Goal: Task Accomplishment & Management: Use online tool/utility

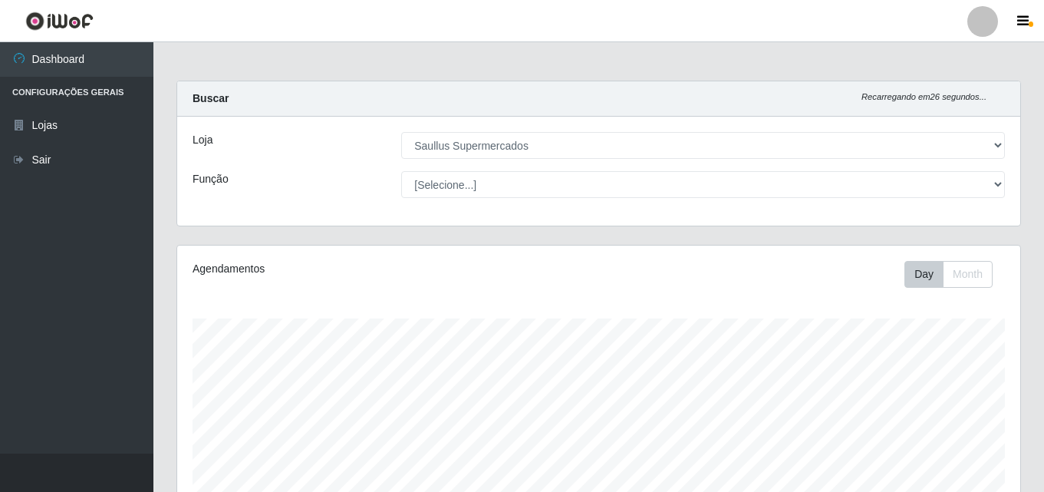
select select "423"
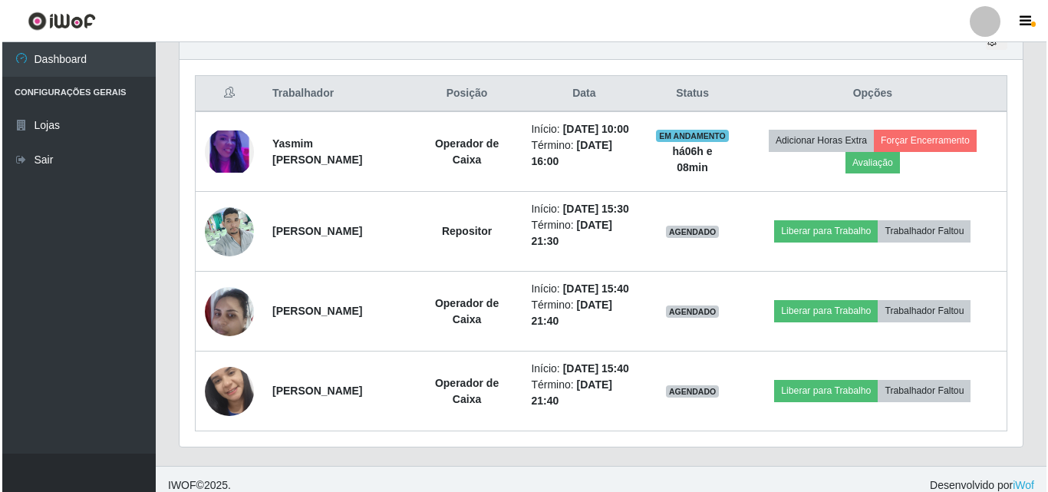
scroll to position [318, 843]
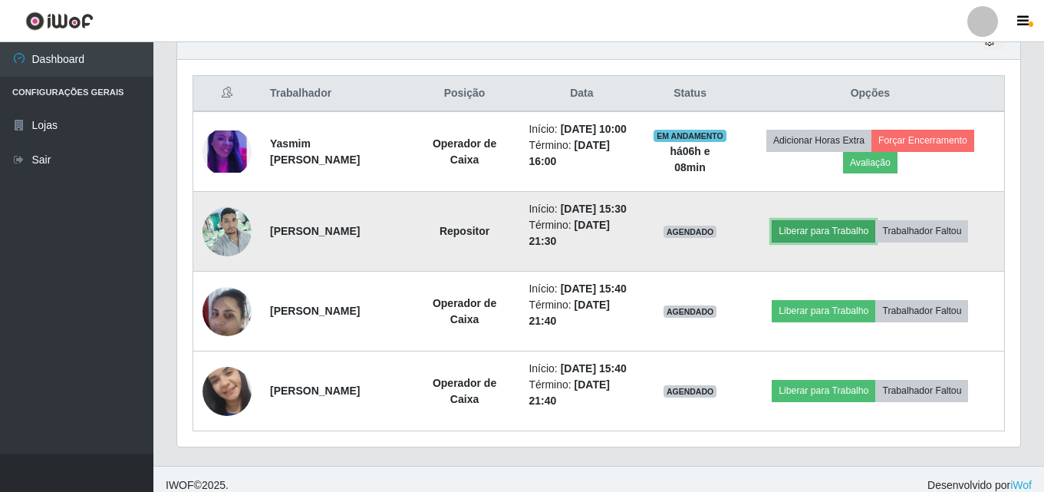
click at [847, 242] on button "Liberar para Trabalho" at bounding box center [824, 230] width 104 height 21
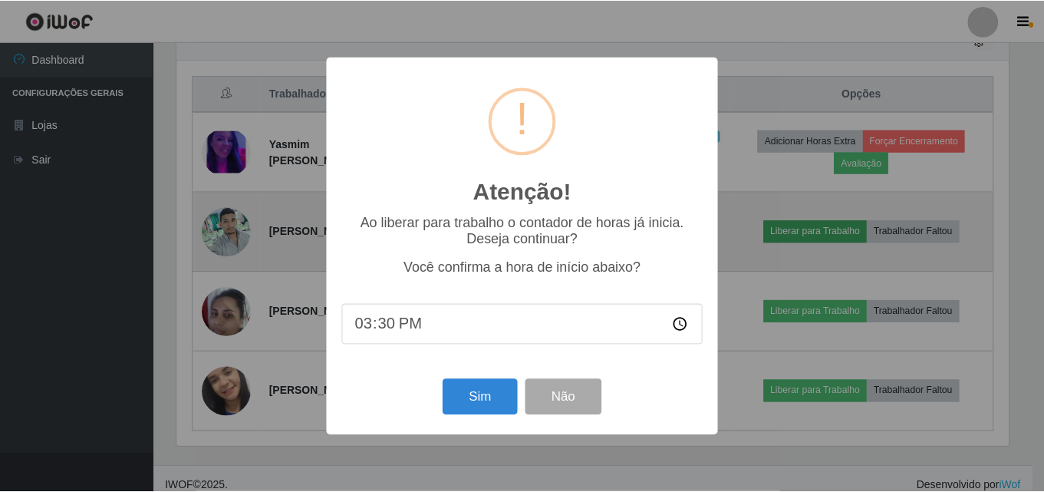
scroll to position [318, 836]
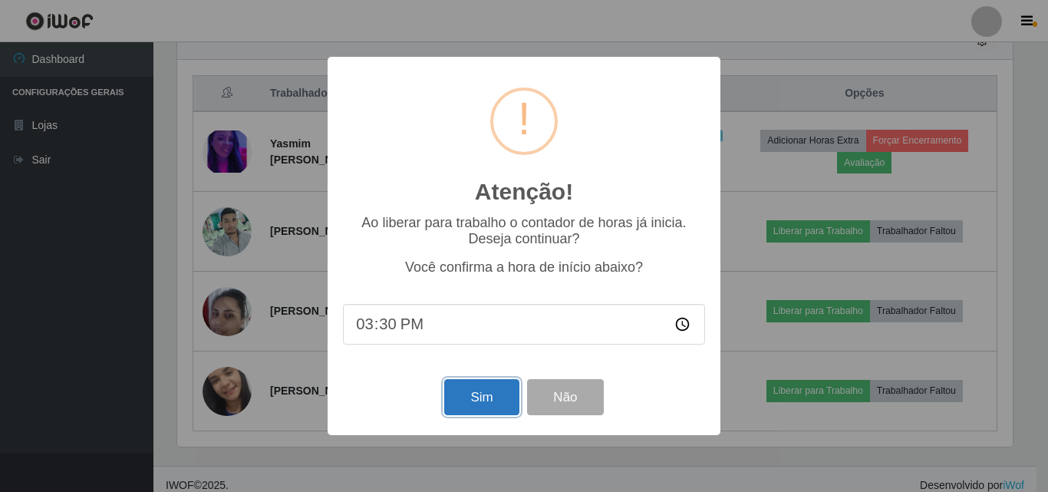
click at [483, 400] on button "Sim" at bounding box center [481, 397] width 74 height 36
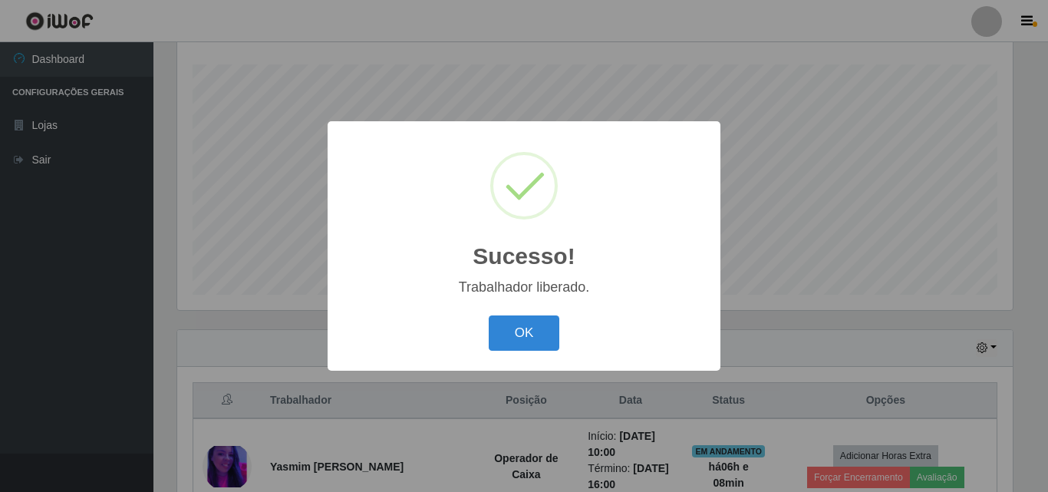
click at [566, 338] on div "OK Cancel" at bounding box center [524, 333] width 362 height 44
click at [548, 341] on button "OK" at bounding box center [524, 333] width 71 height 36
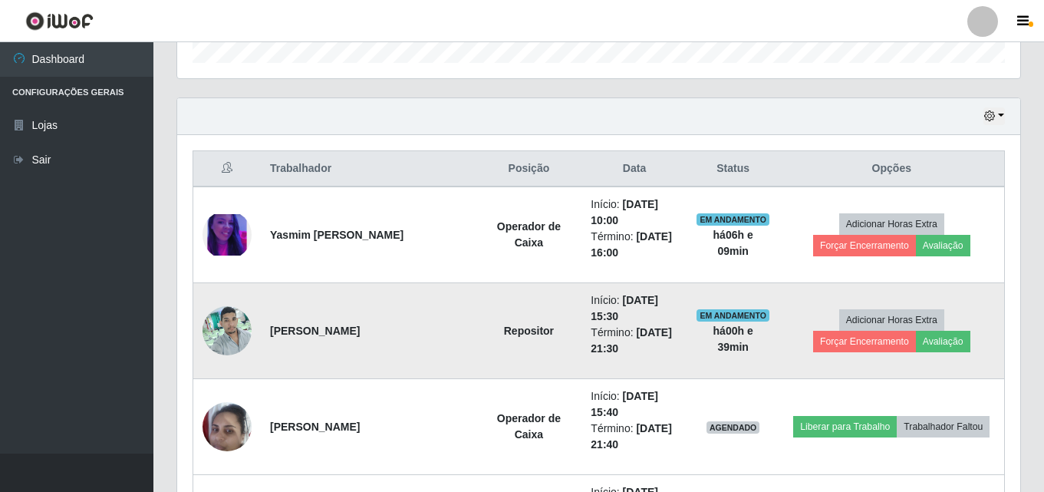
scroll to position [484, 0]
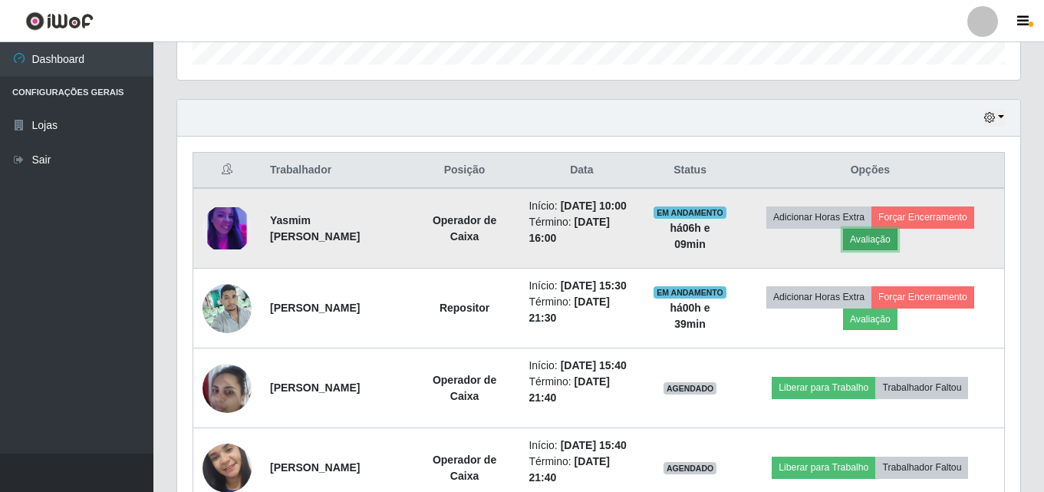
click at [886, 246] on button "Avaliação" at bounding box center [870, 239] width 54 height 21
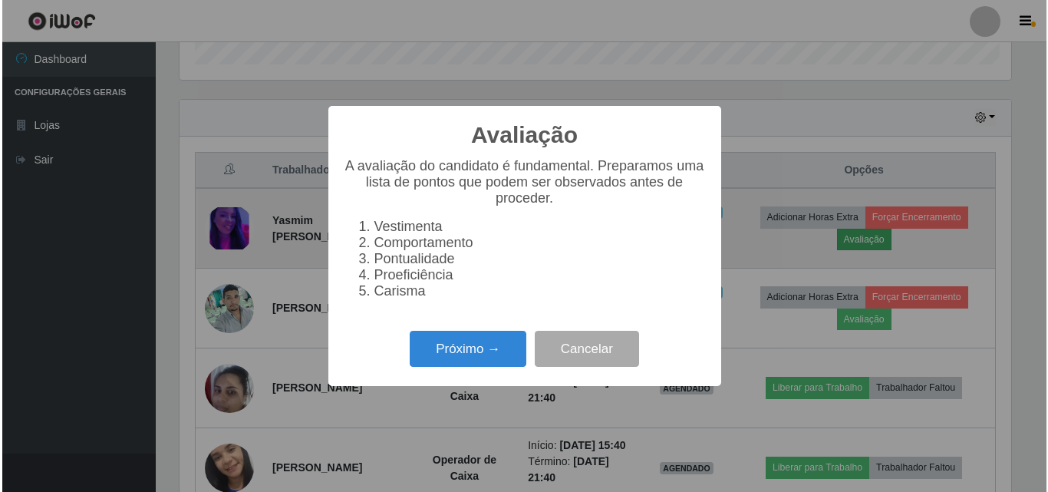
scroll to position [318, 836]
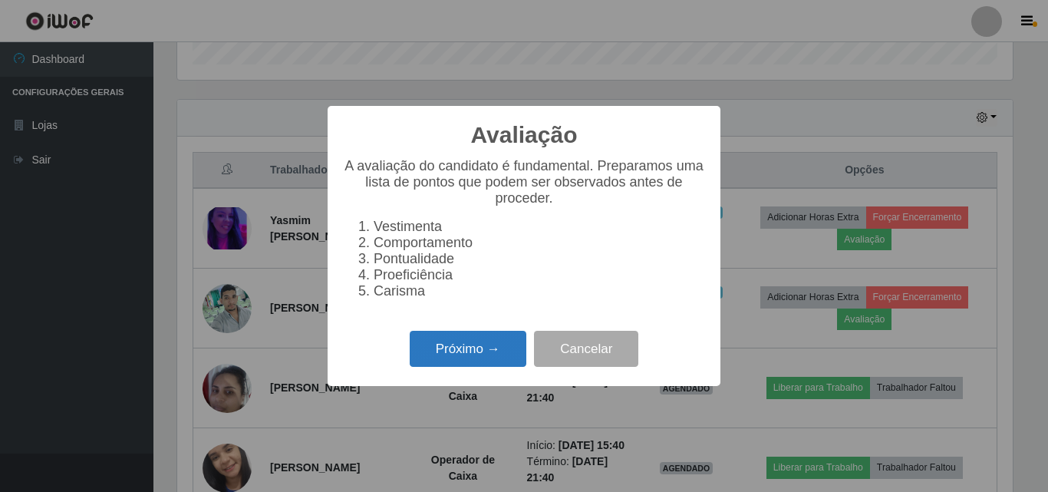
click at [458, 355] on button "Próximo →" at bounding box center [468, 349] width 117 height 36
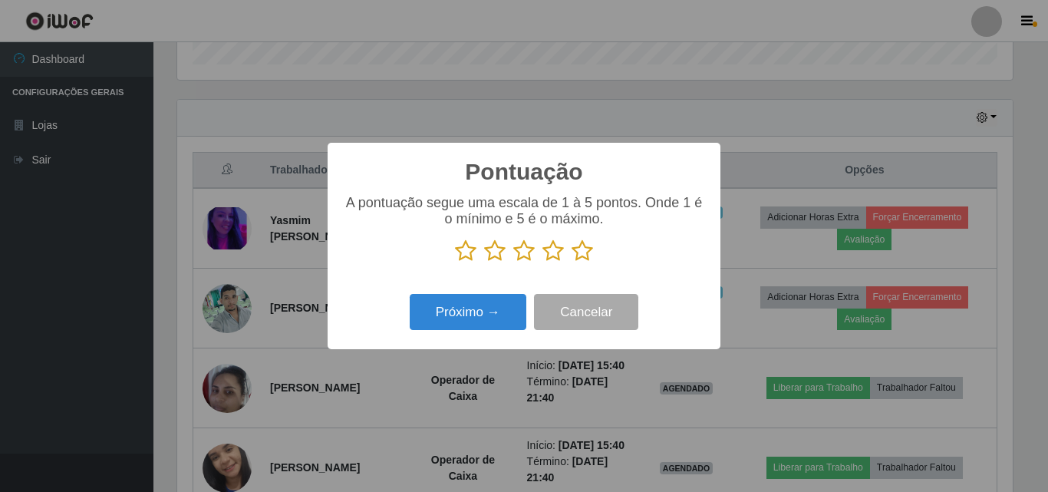
click at [582, 243] on icon at bounding box center [582, 250] width 21 height 23
click at [572, 262] on input "radio" at bounding box center [572, 262] width 0 height 0
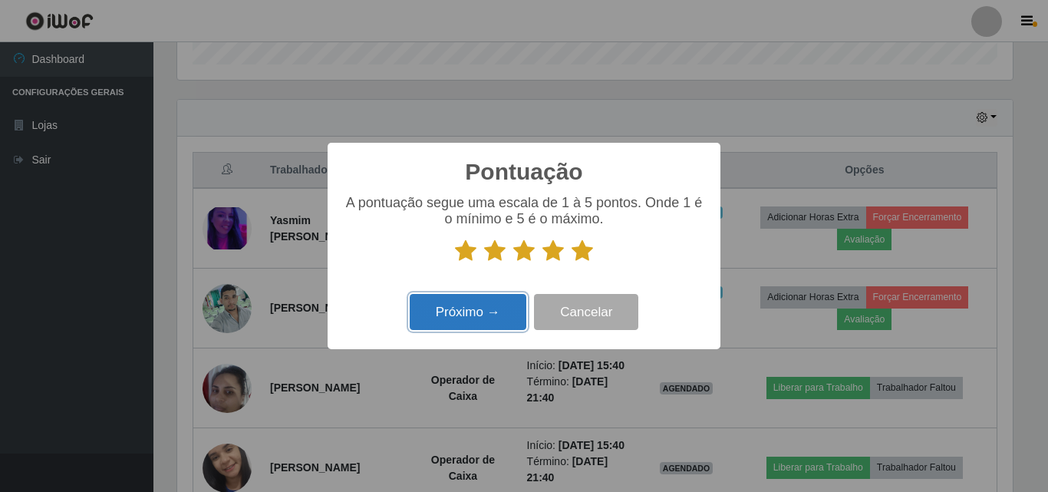
click at [459, 319] on button "Próximo →" at bounding box center [468, 312] width 117 height 36
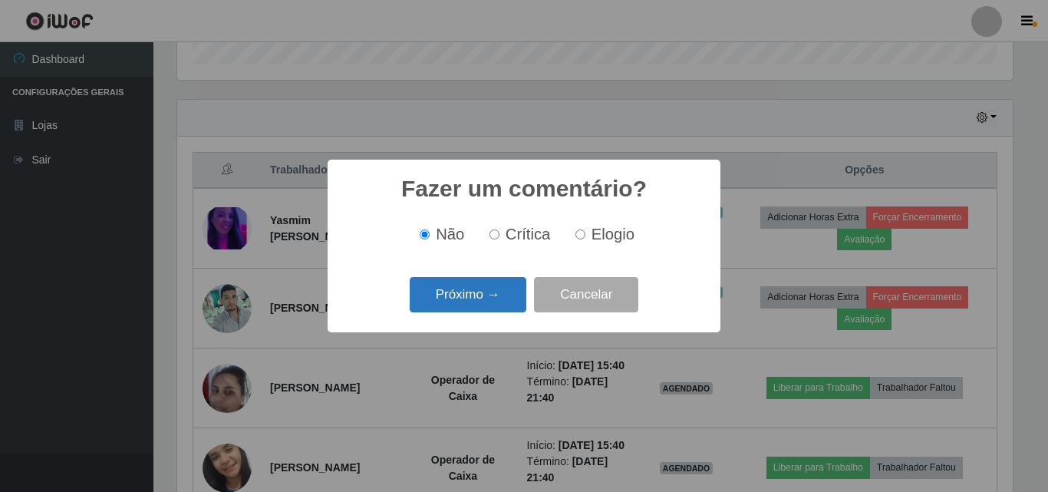
click at [497, 284] on button "Próximo →" at bounding box center [468, 295] width 117 height 36
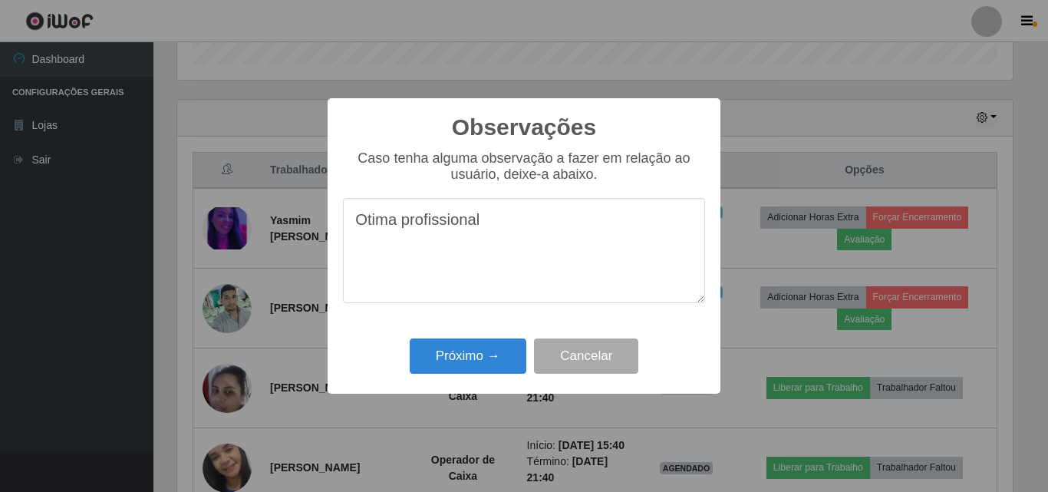
type textarea "Otima profissional"
click at [515, 332] on div "Observações × Caso tenha alguma observação a fazer em relação ao usuário, deixe…" at bounding box center [524, 245] width 393 height 295
click at [494, 348] on button "Próximo →" at bounding box center [468, 356] width 117 height 36
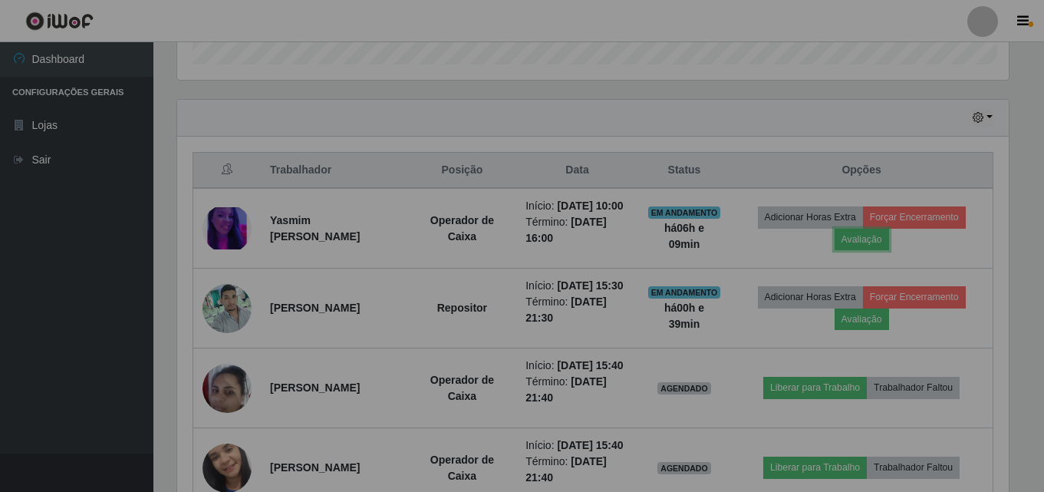
scroll to position [318, 843]
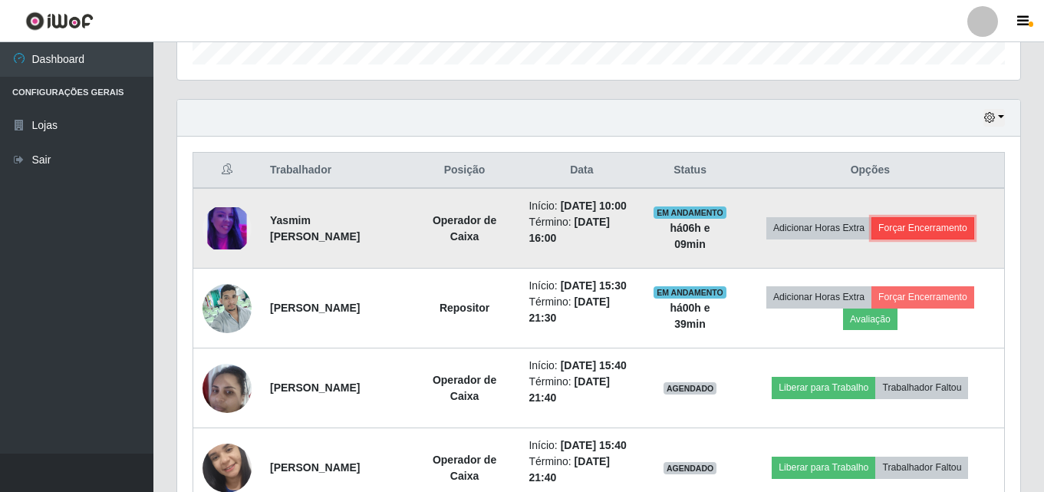
click at [972, 234] on button "Forçar Encerramento" at bounding box center [923, 227] width 103 height 21
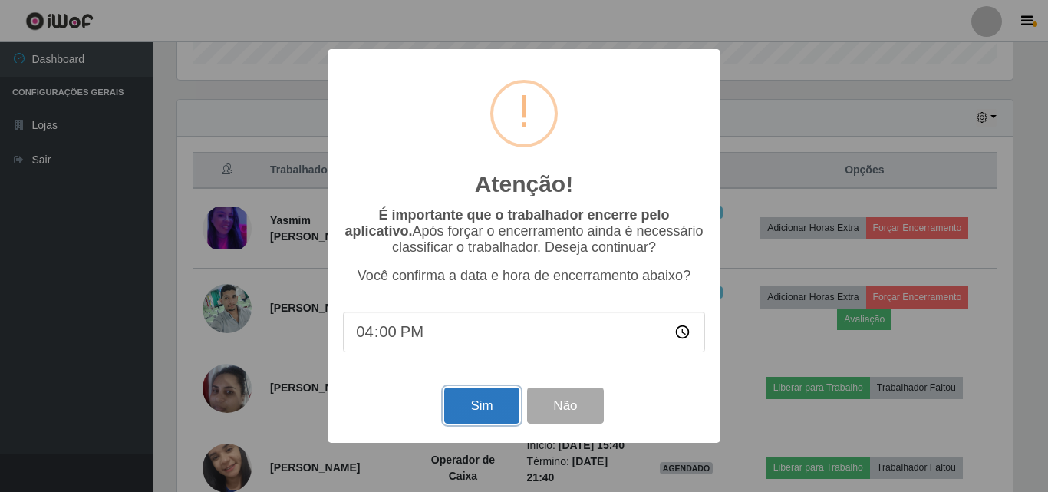
click at [456, 411] on button "Sim" at bounding box center [481, 406] width 74 height 36
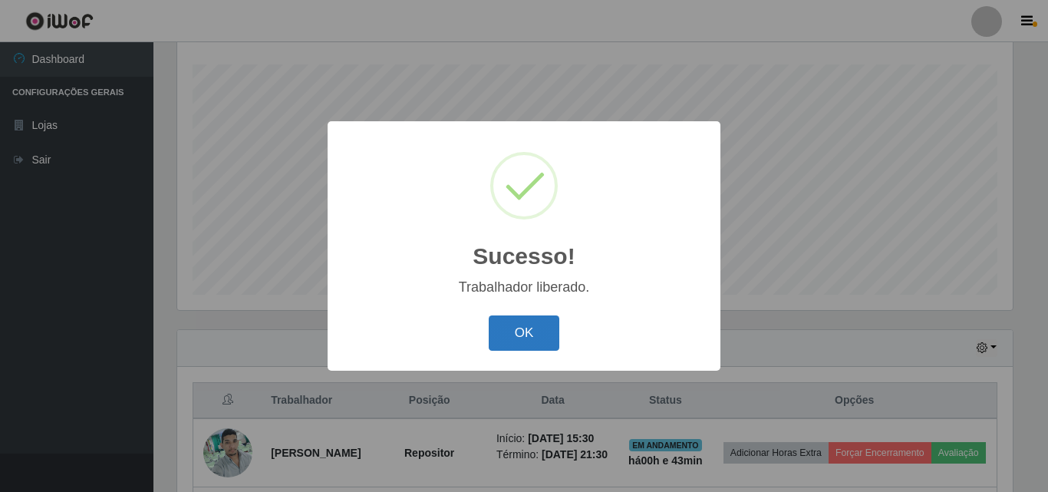
click at [524, 348] on div "OK Cancel" at bounding box center [524, 333] width 362 height 44
